Goal: Check status: Check status

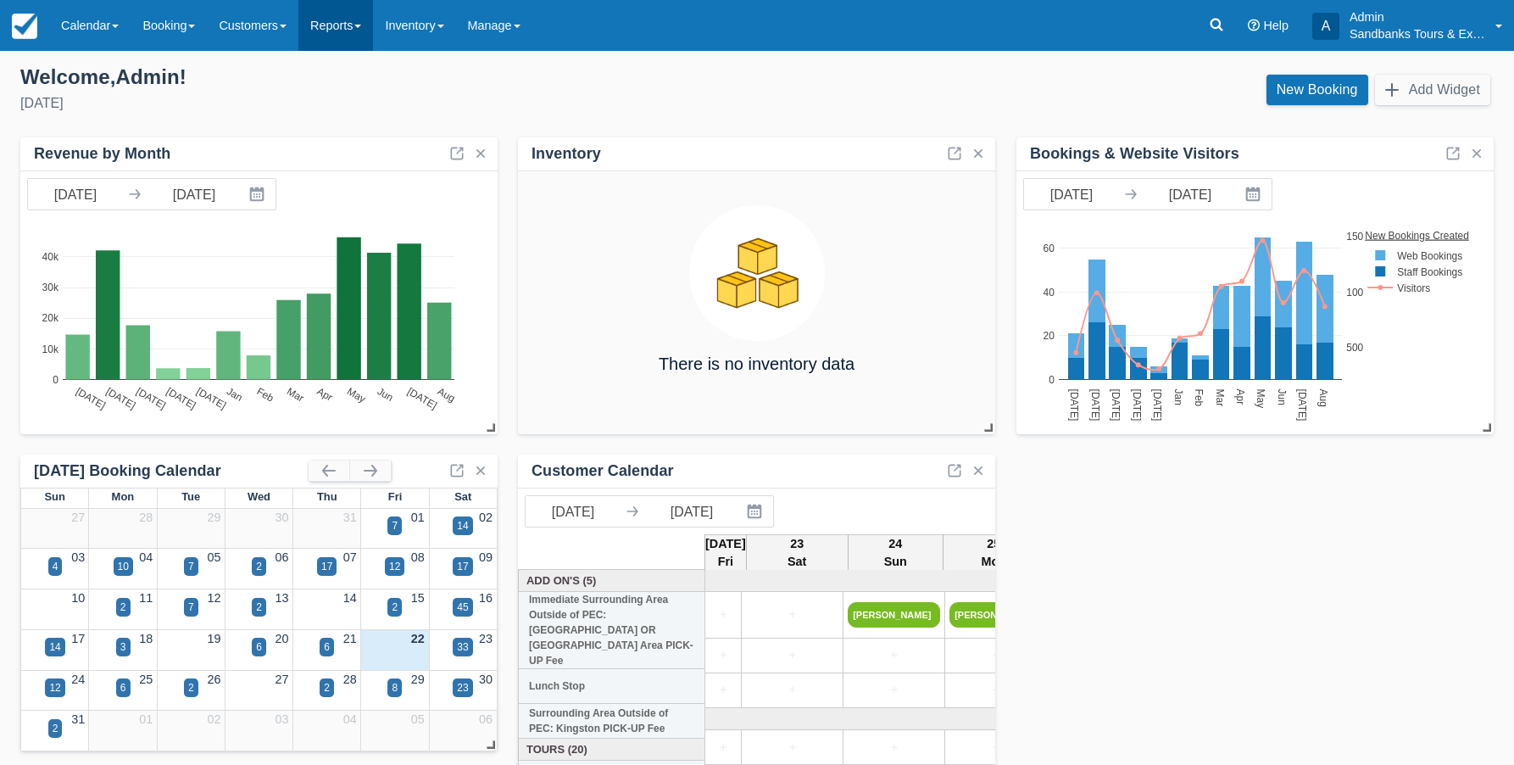
click at [350, 34] on link "Reports" at bounding box center [335, 25] width 75 height 51
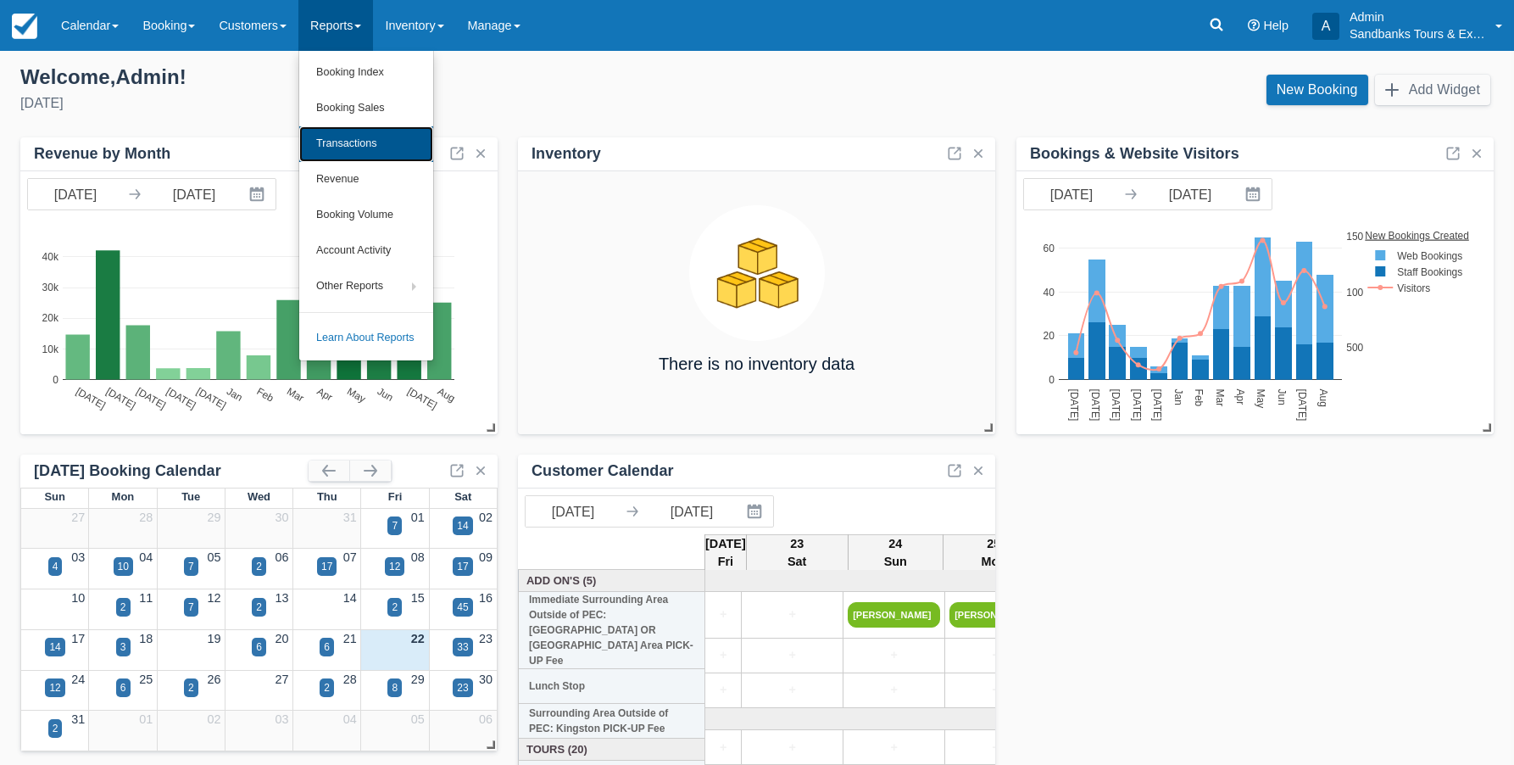
click at [341, 136] on link "Transactions" at bounding box center [366, 144] width 134 height 36
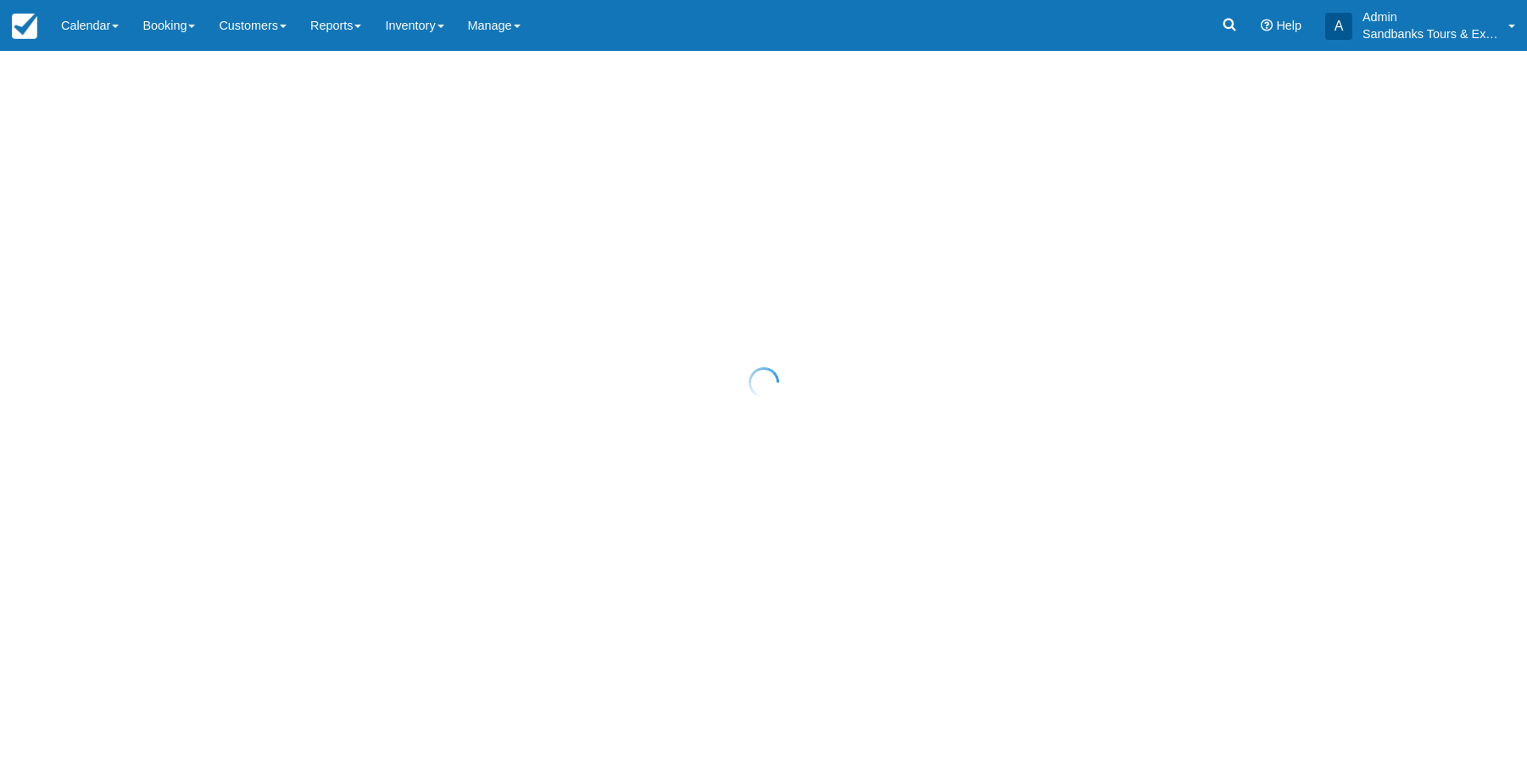
select select "10"
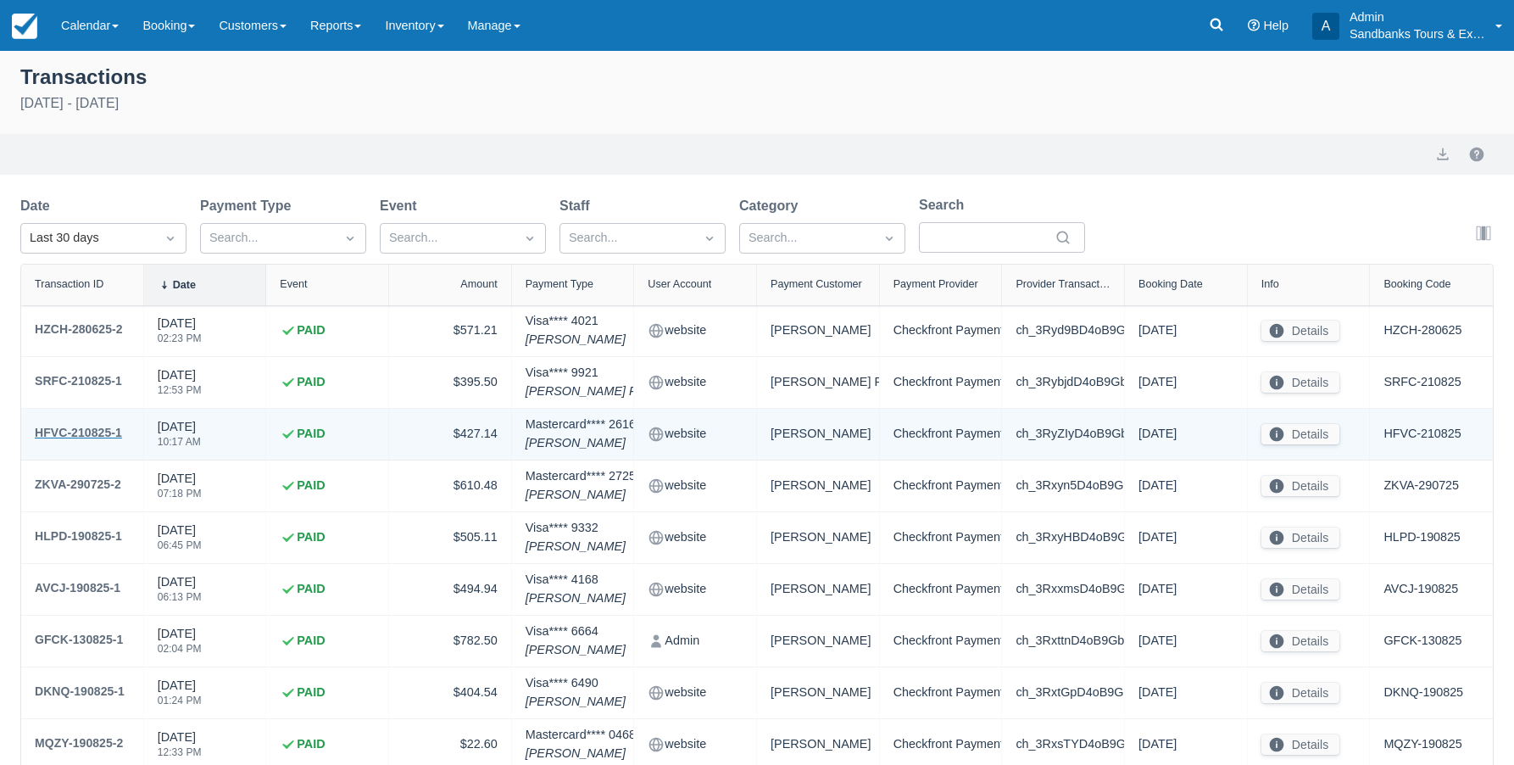
click at [104, 433] on div "HFVC-210825-1" at bounding box center [78, 432] width 87 height 20
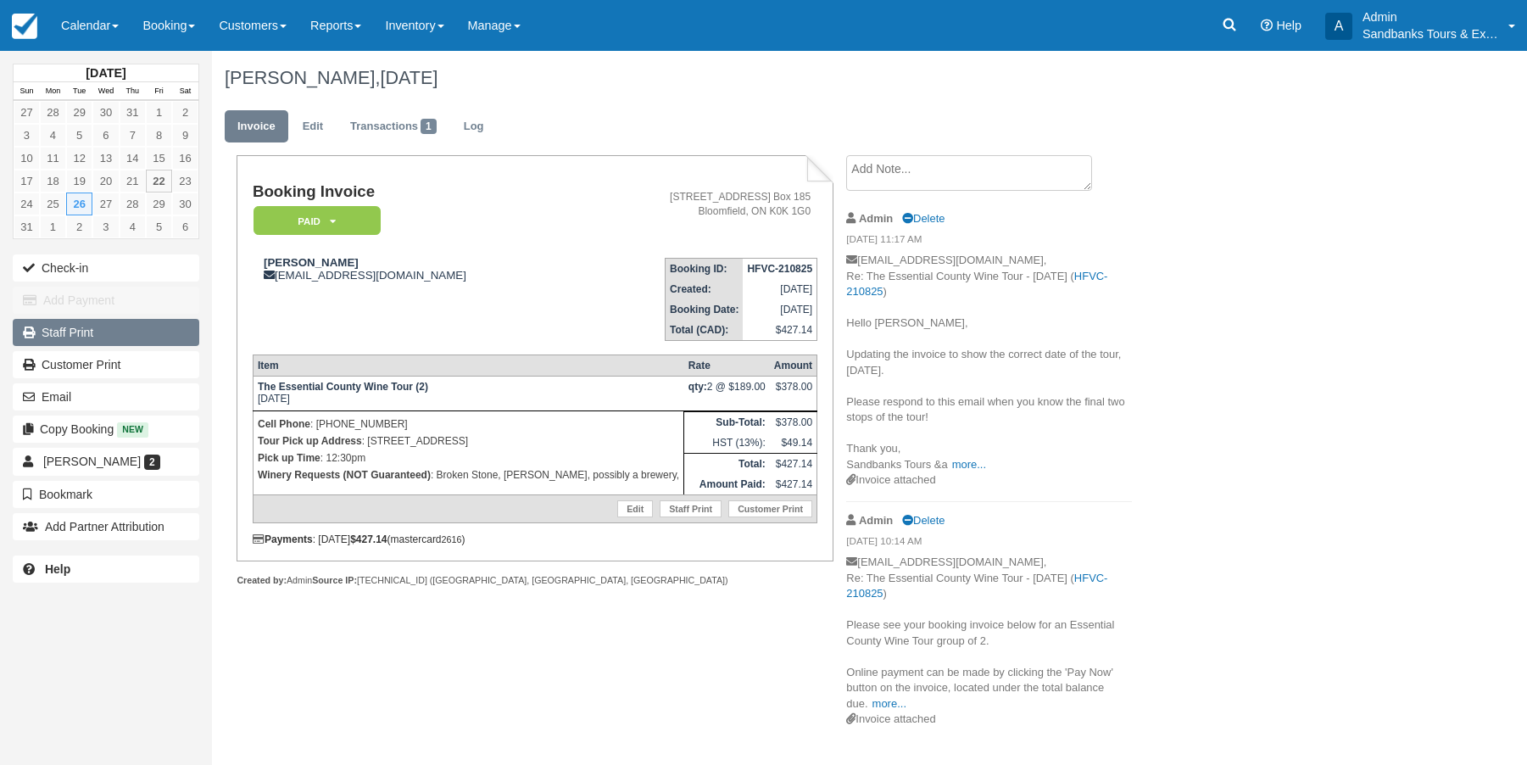
click at [78, 332] on link "Staff Print" at bounding box center [106, 332] width 186 height 27
click at [364, 24] on link "Reports" at bounding box center [335, 25] width 75 height 51
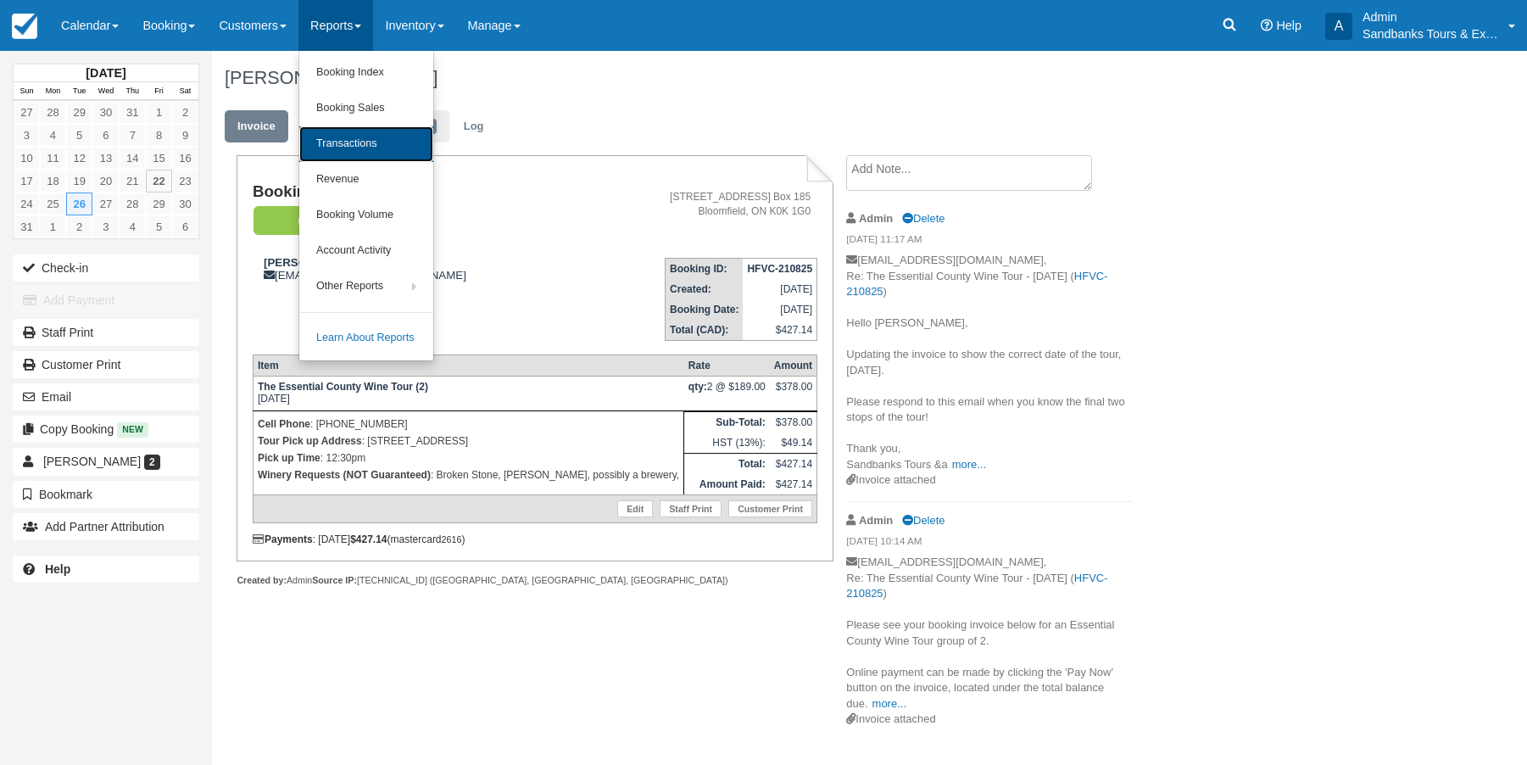
click at [345, 140] on link "Transactions" at bounding box center [366, 144] width 134 height 36
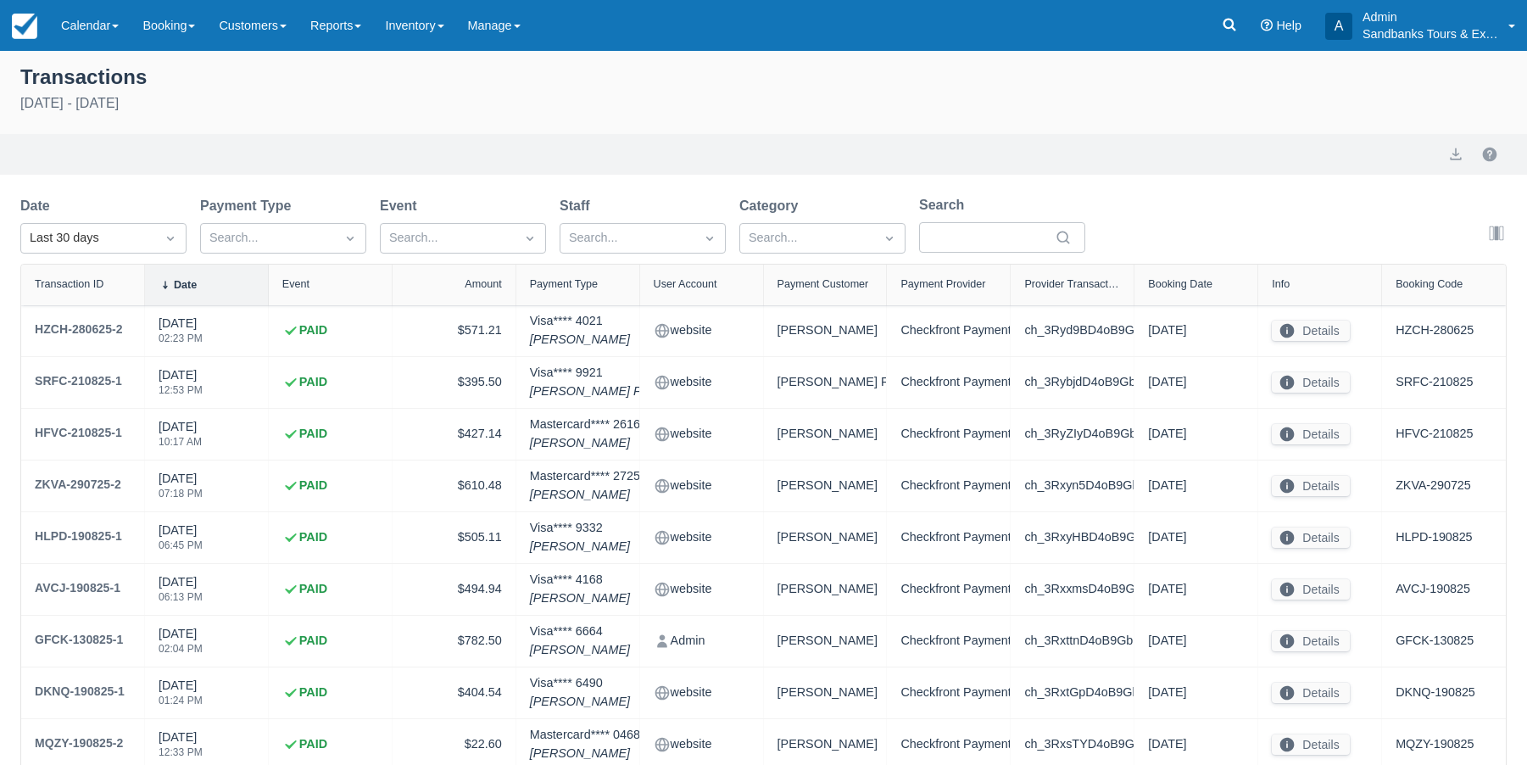
select select "10"
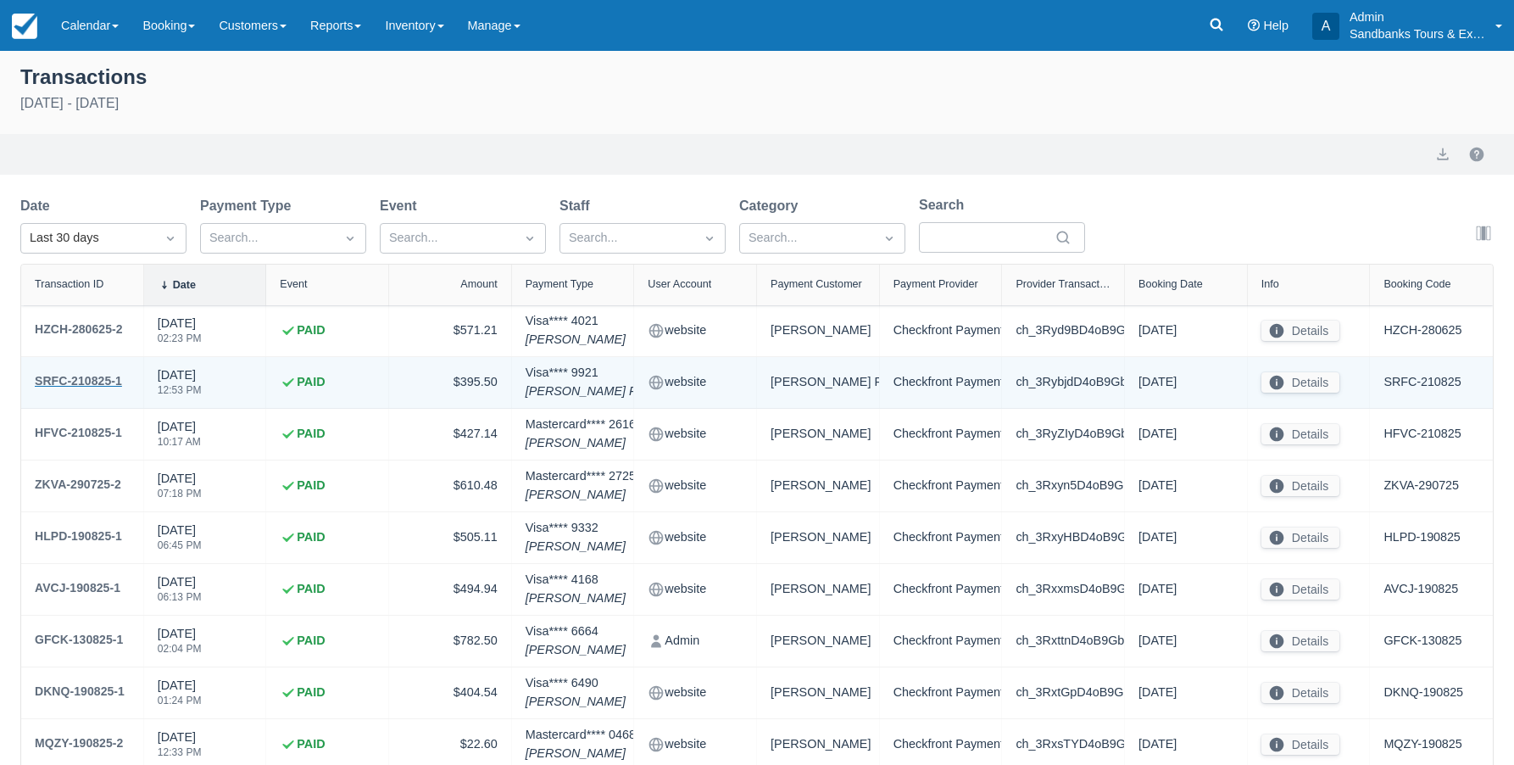
click at [74, 386] on div "SRFC-210825-1" at bounding box center [78, 380] width 87 height 20
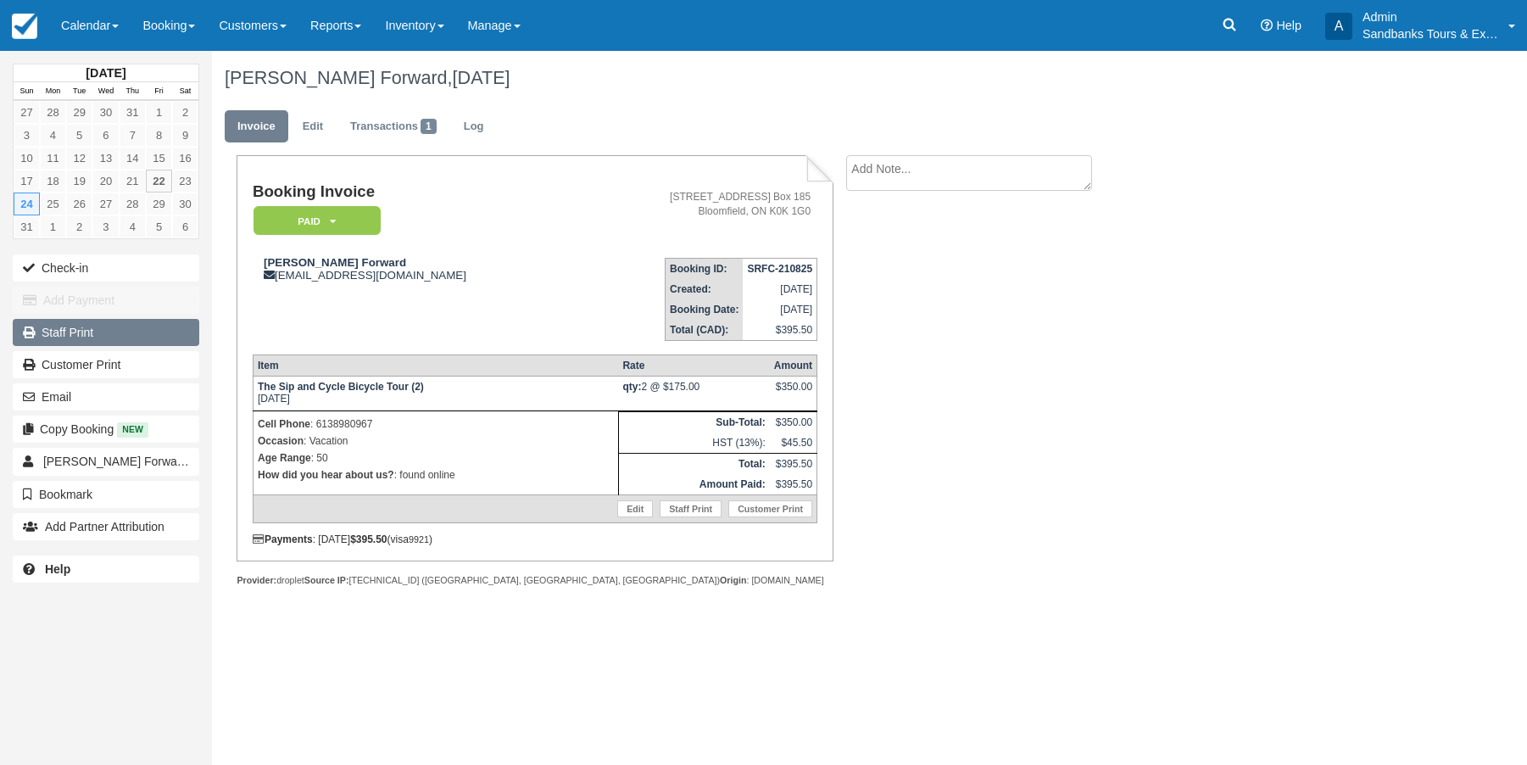
click at [54, 337] on link "Staff Print" at bounding box center [106, 332] width 186 height 27
click at [25, 34] on img at bounding box center [24, 26] width 25 height 25
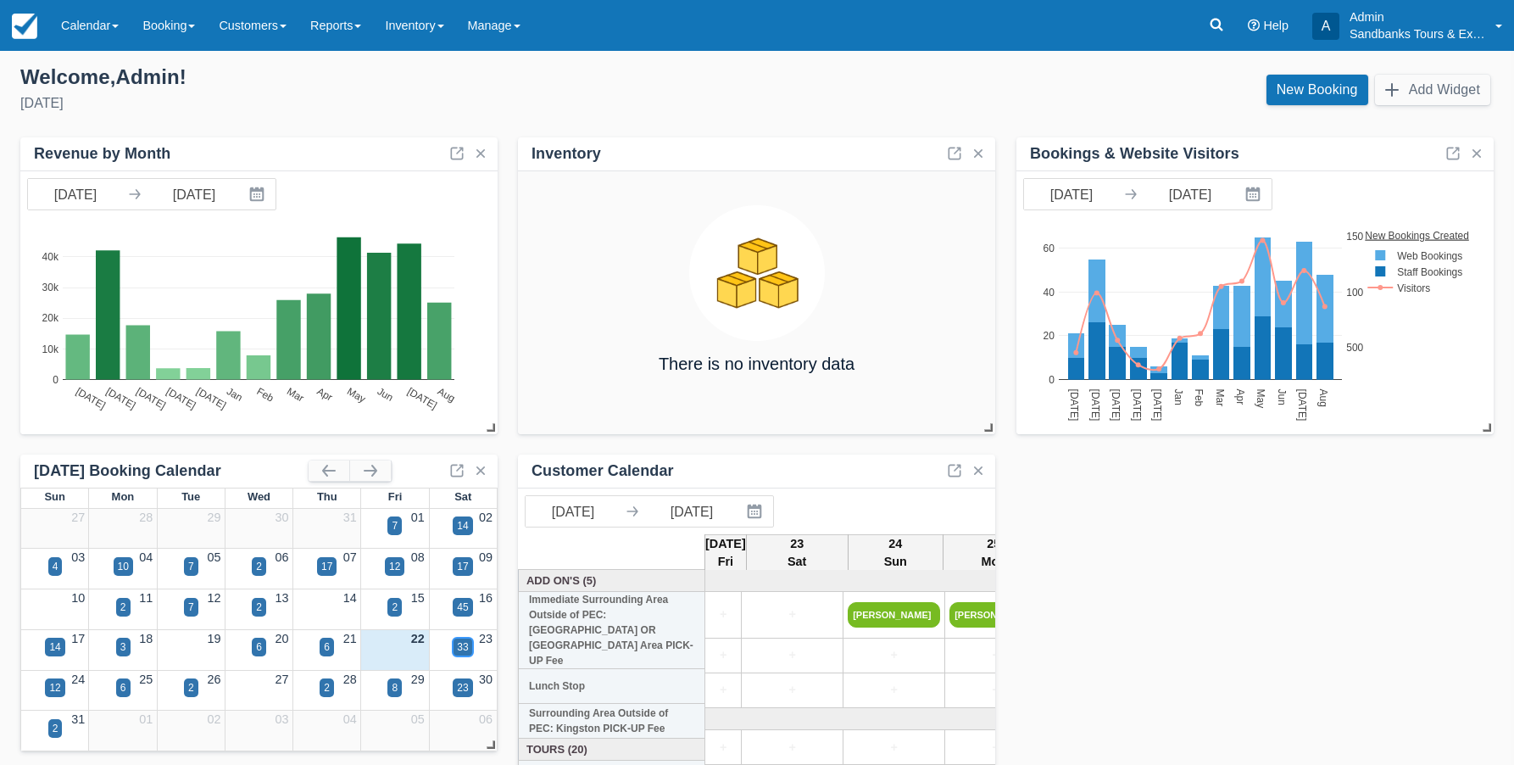
click at [462, 650] on div "33" at bounding box center [462, 646] width 11 height 15
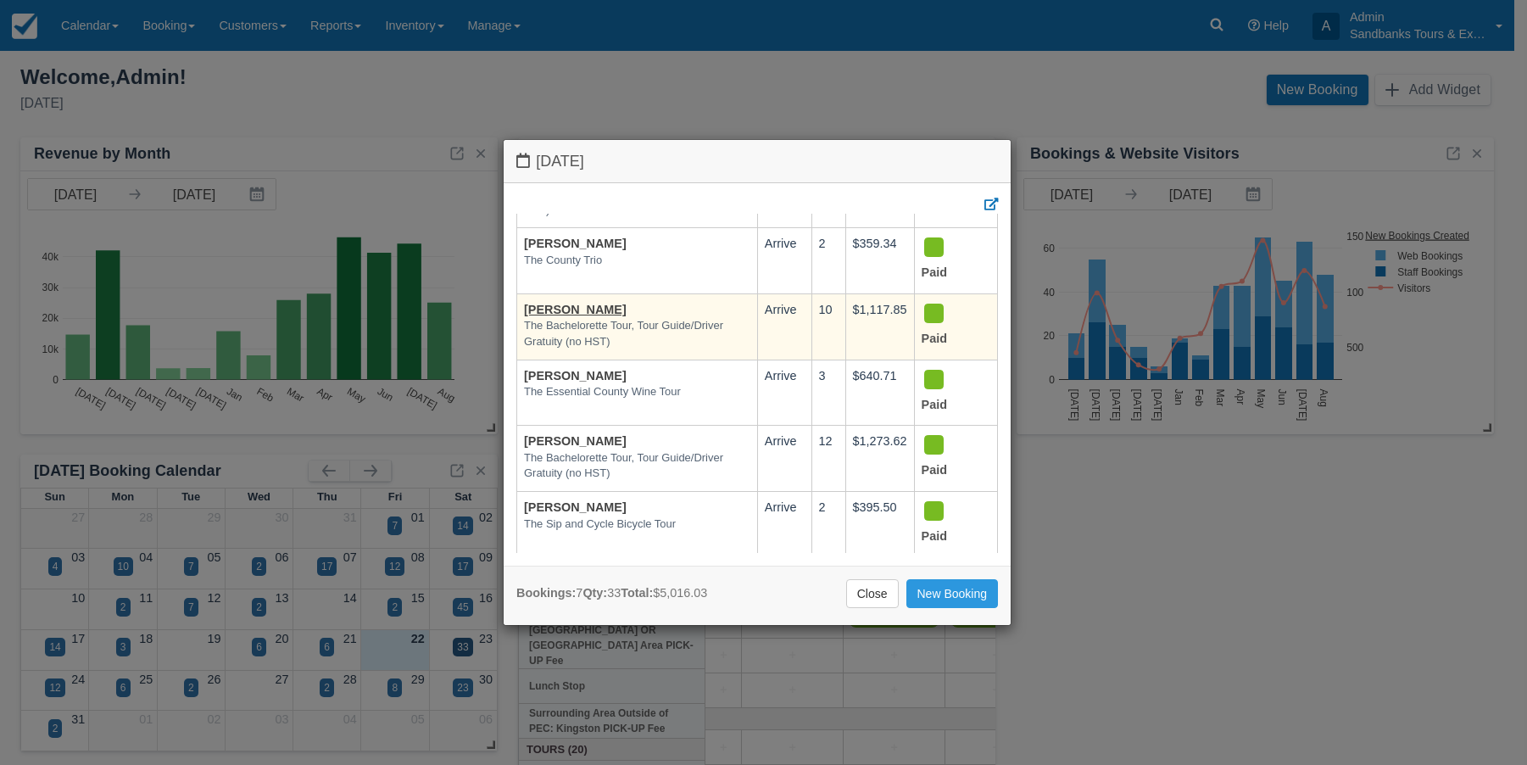
scroll to position [85, 0]
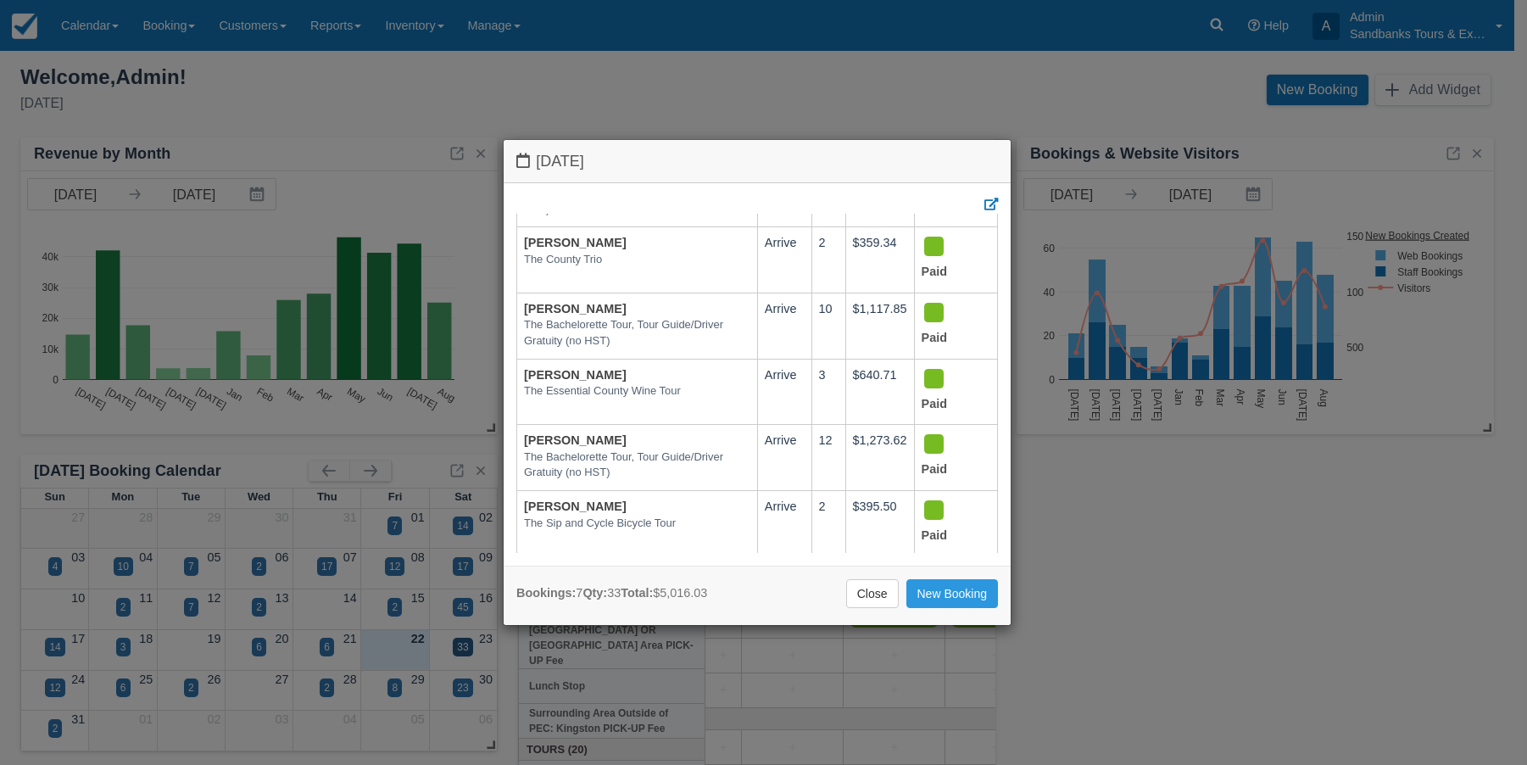
click at [522, 86] on div "Saturday August 23 2025 Booking Aug 23 Qty Amount Status Monica Poulo Shuttle S…" at bounding box center [763, 382] width 1527 height 765
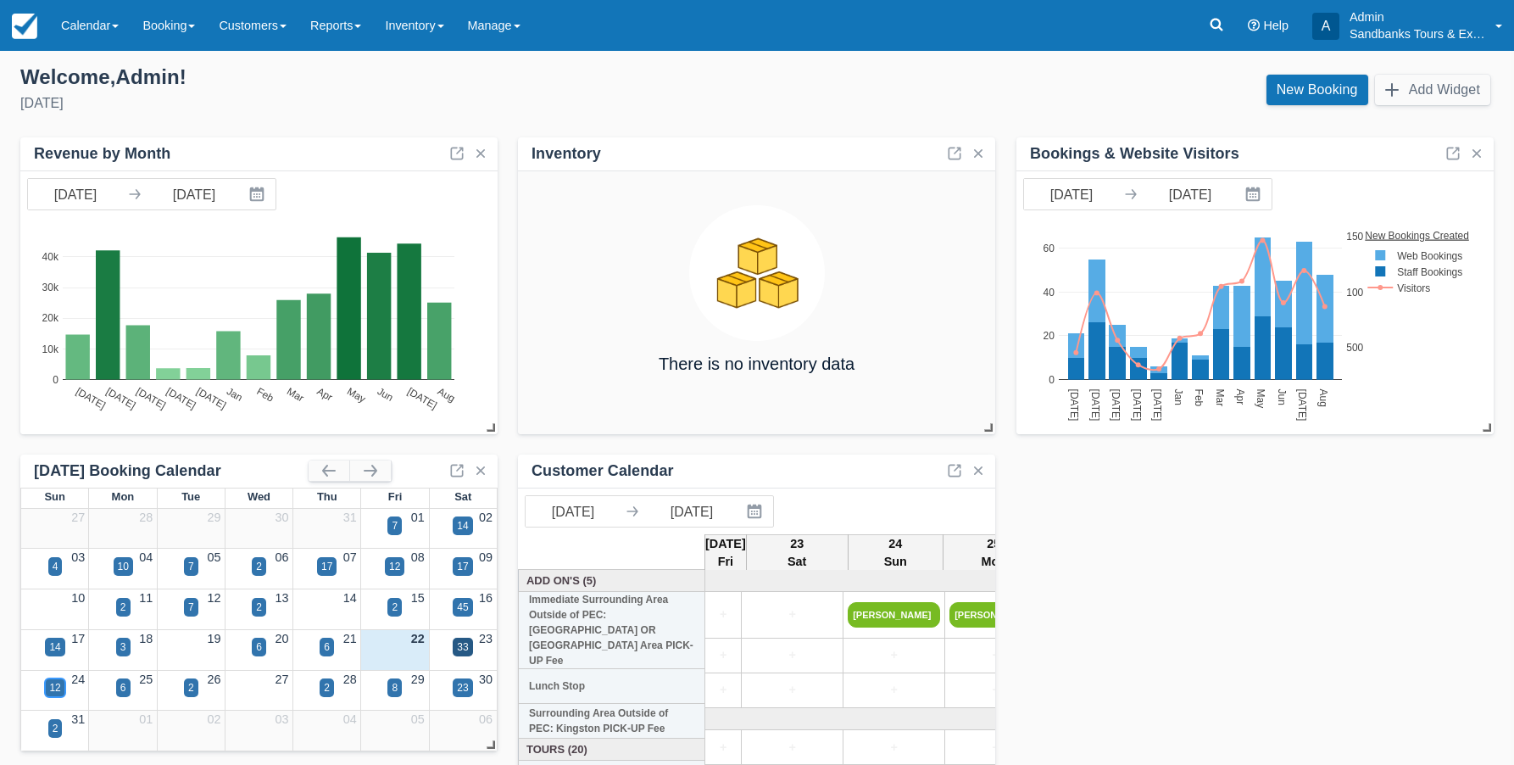
click at [57, 689] on div "12" at bounding box center [54, 687] width 11 height 15
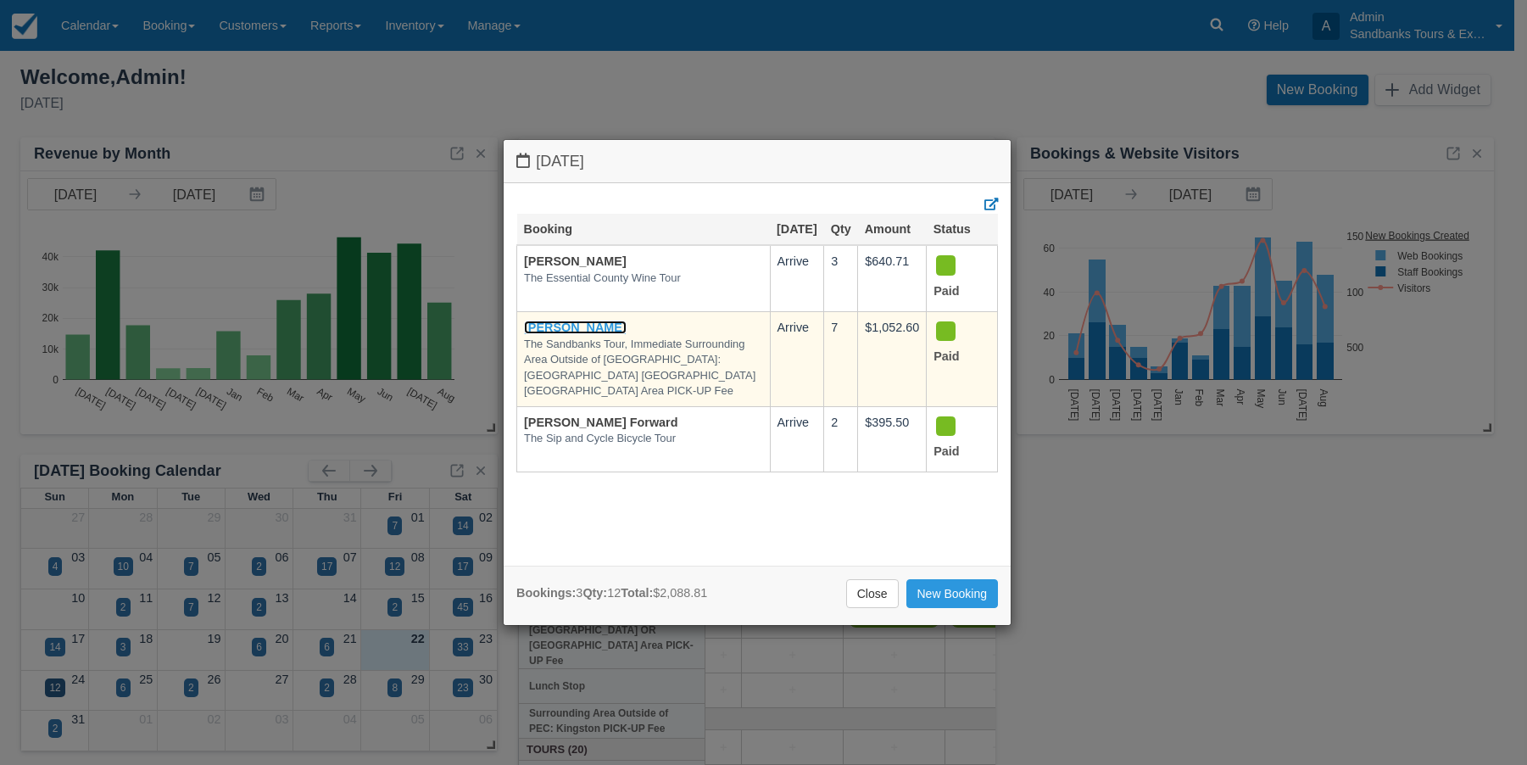
click at [581, 334] on link "[PERSON_NAME]" at bounding box center [575, 327] width 103 height 14
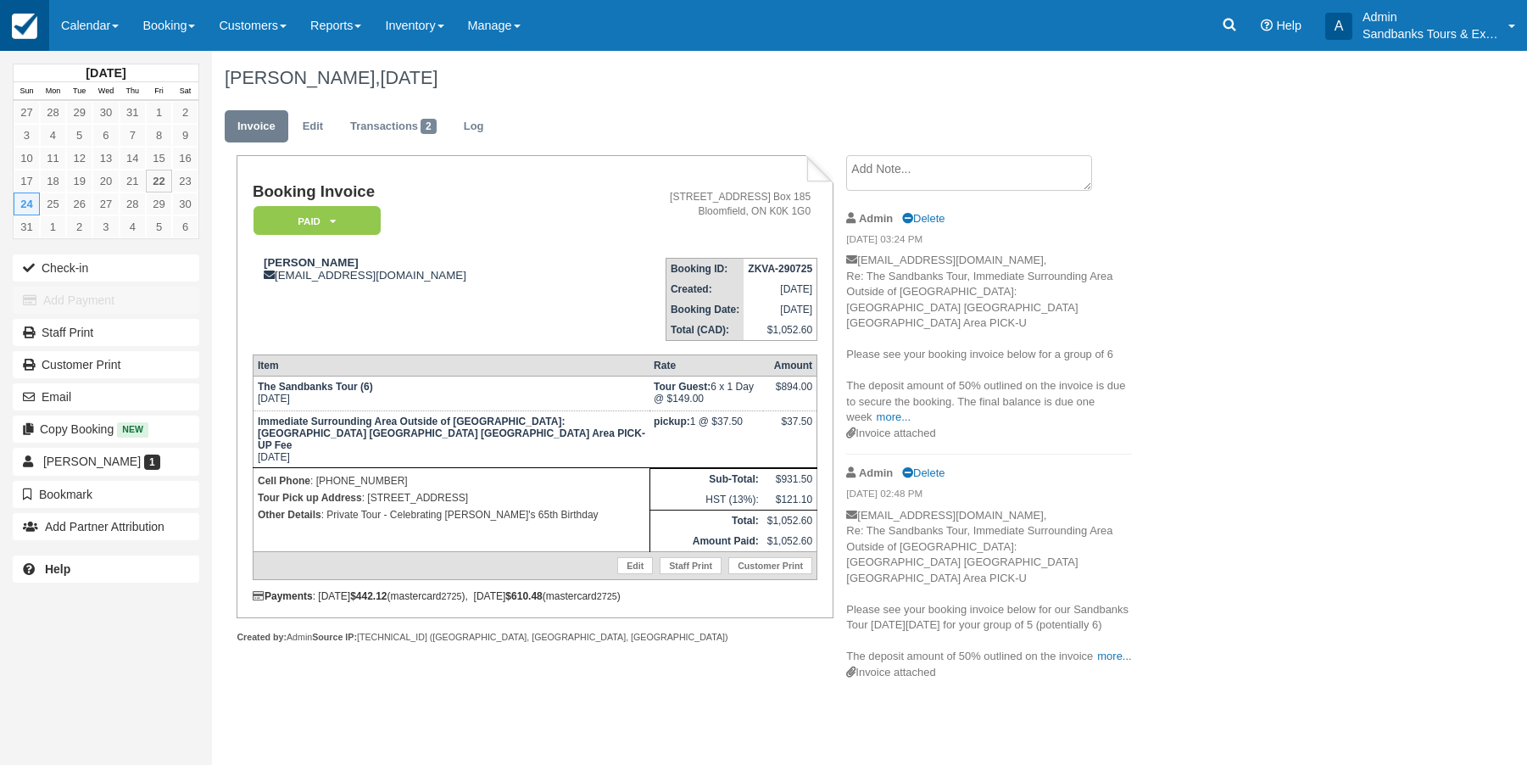
click at [25, 41] on link at bounding box center [24, 25] width 49 height 51
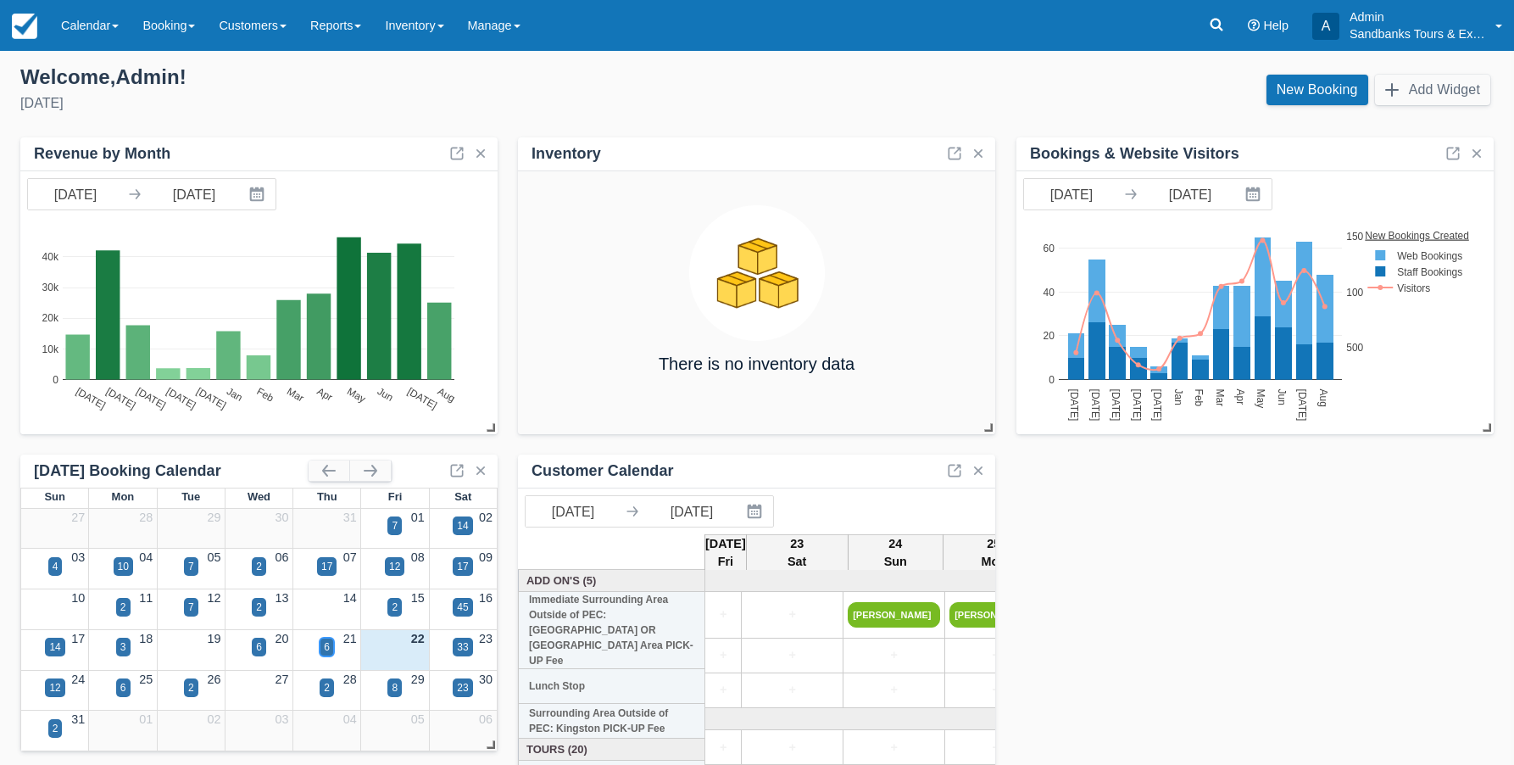
click at [327, 641] on div "6" at bounding box center [327, 646] width 6 height 15
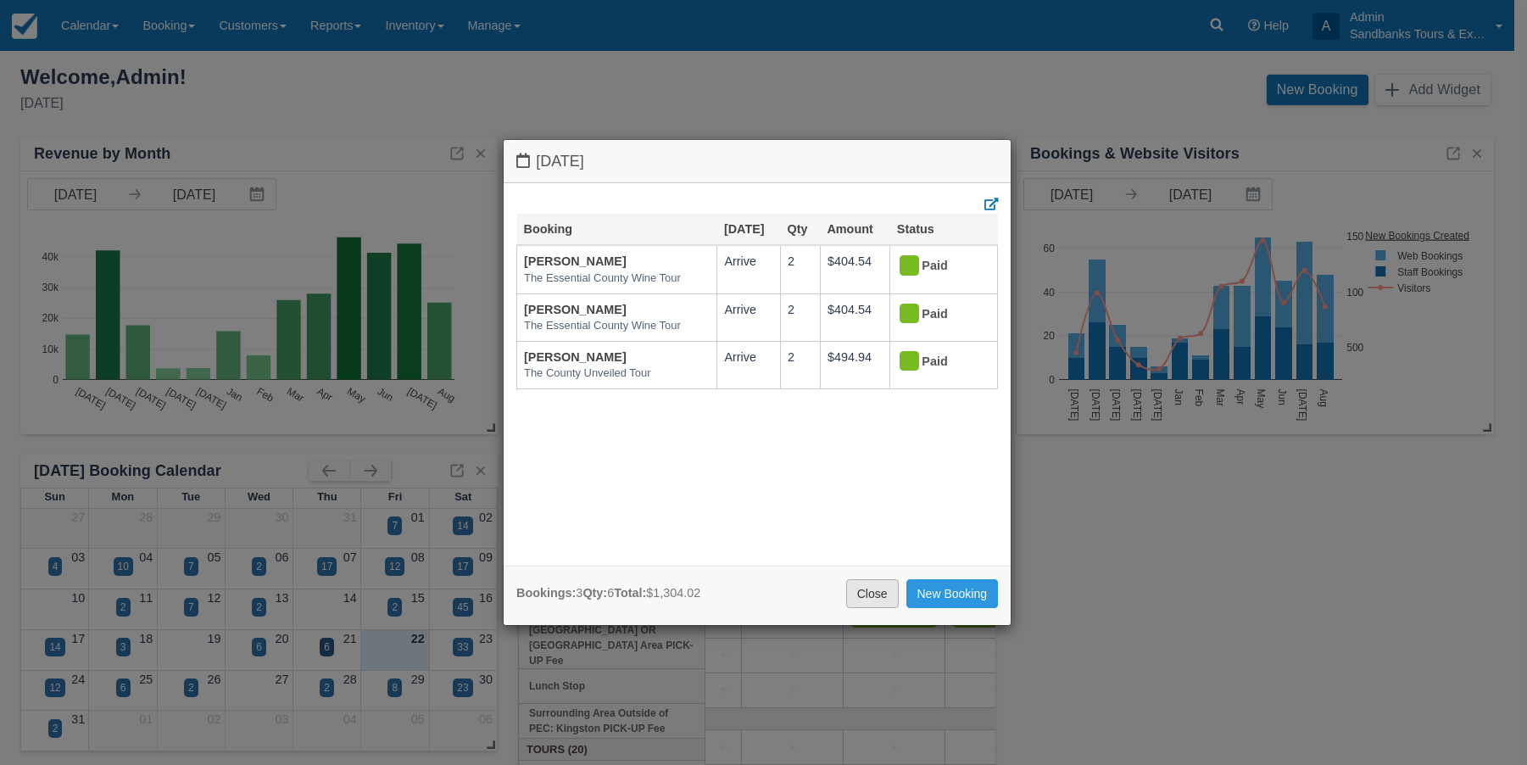
click at [869, 597] on link "Close" at bounding box center [872, 593] width 53 height 29
